Goal: Navigation & Orientation: Understand site structure

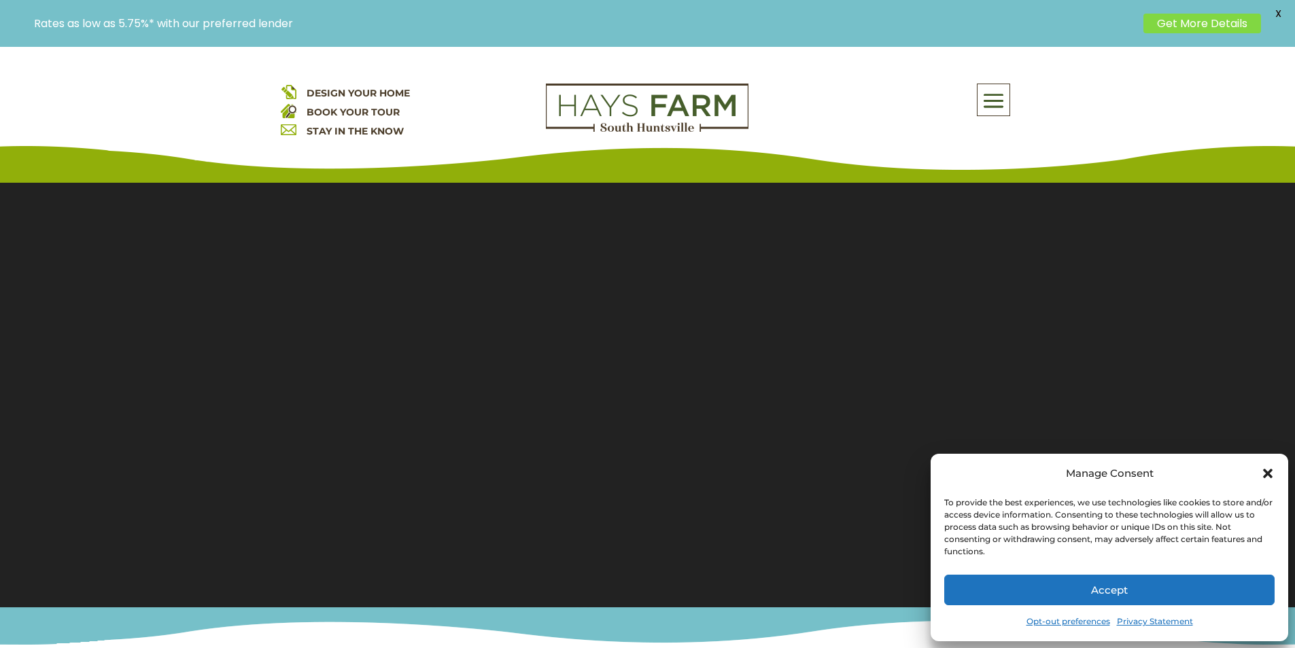
click at [1057, 597] on button "Accept" at bounding box center [1109, 590] width 330 height 31
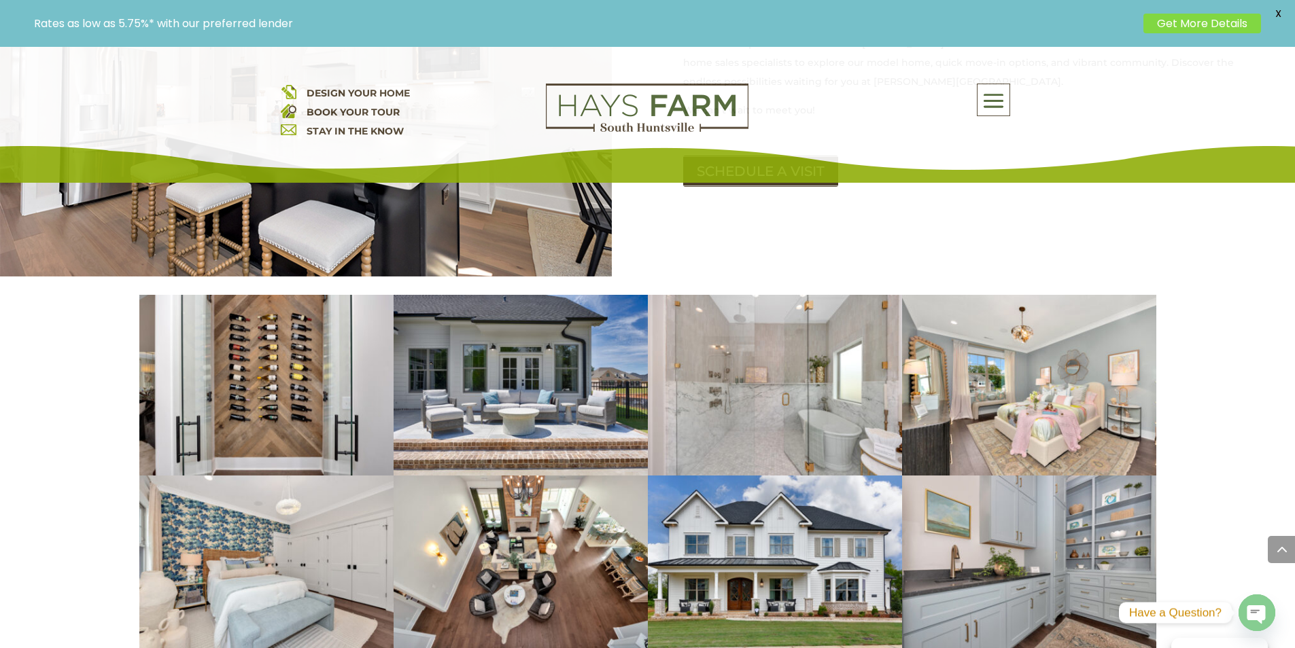
scroll to position [1835, 0]
click at [697, 103] on img at bounding box center [647, 108] width 203 height 49
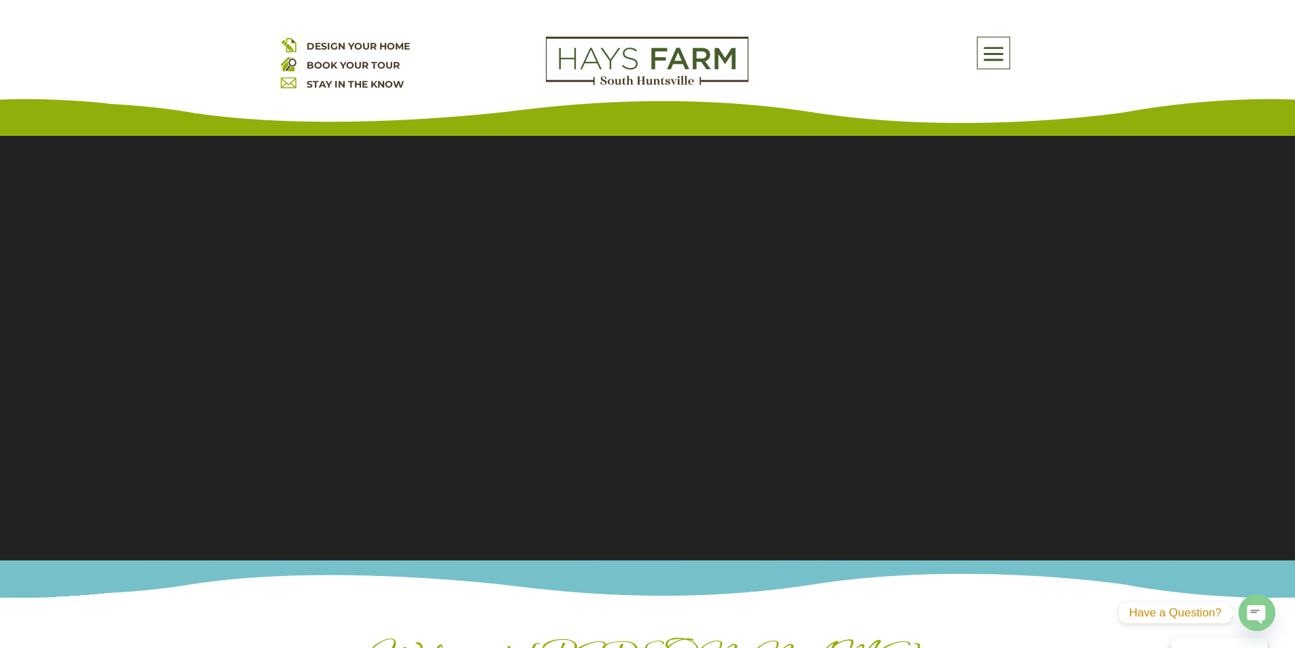
click at [746, 105] on div "DESIGN YOUR HOME BOOK YOUR TOUR STAY IN THE KNOW About Us Quick Move-in Homes A…" at bounding box center [648, 74] width 734 height 75
